Goal: Find specific page/section

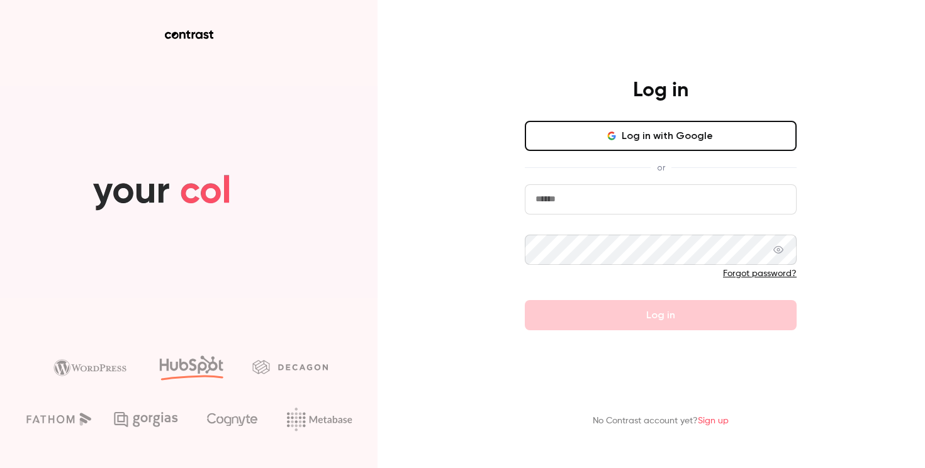
click at [613, 134] on icon "button" at bounding box center [611, 136] width 10 height 10
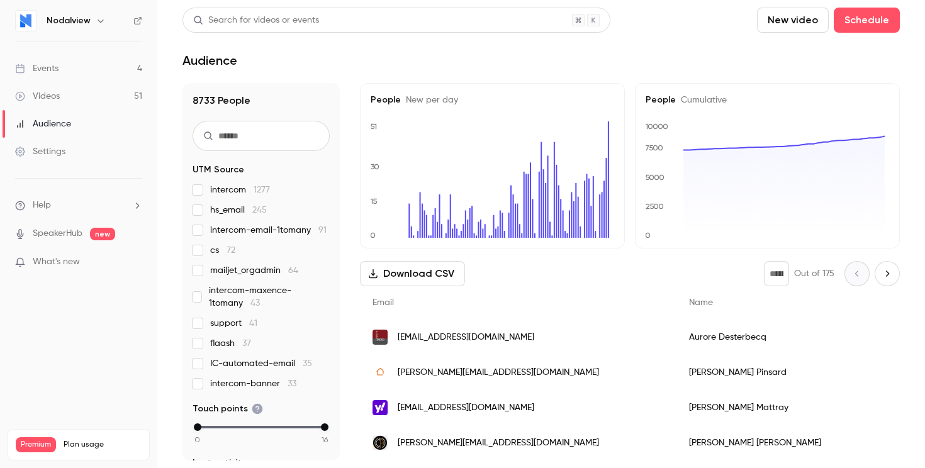
click at [57, 64] on div "Events" at bounding box center [36, 68] width 43 height 13
